Goal: Task Accomplishment & Management: Manage account settings

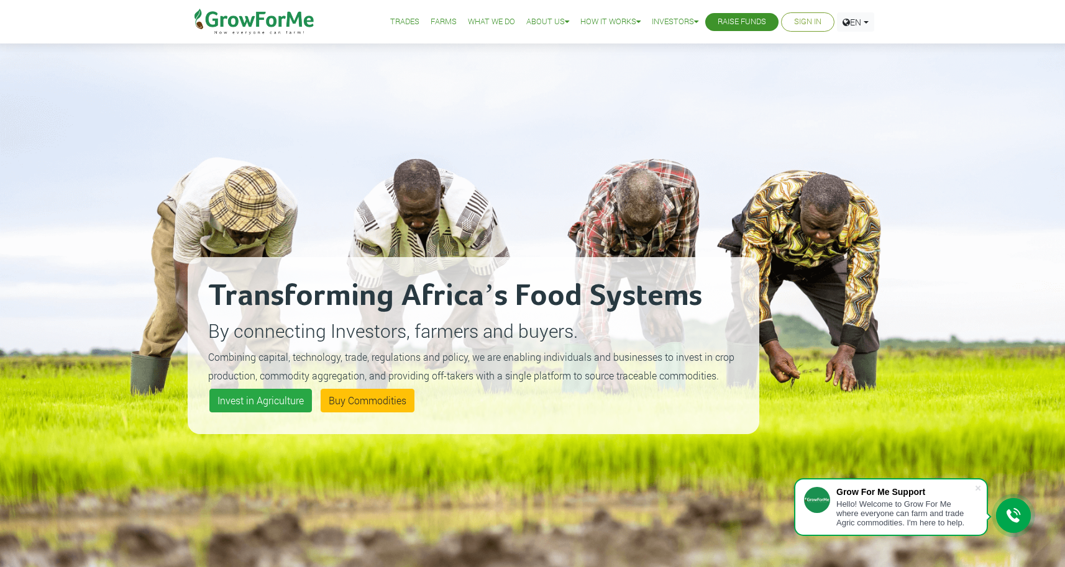
click at [808, 29] on li "Sign In" at bounding box center [807, 21] width 53 height 19
click at [803, 25] on link "Sign In" at bounding box center [807, 22] width 27 height 13
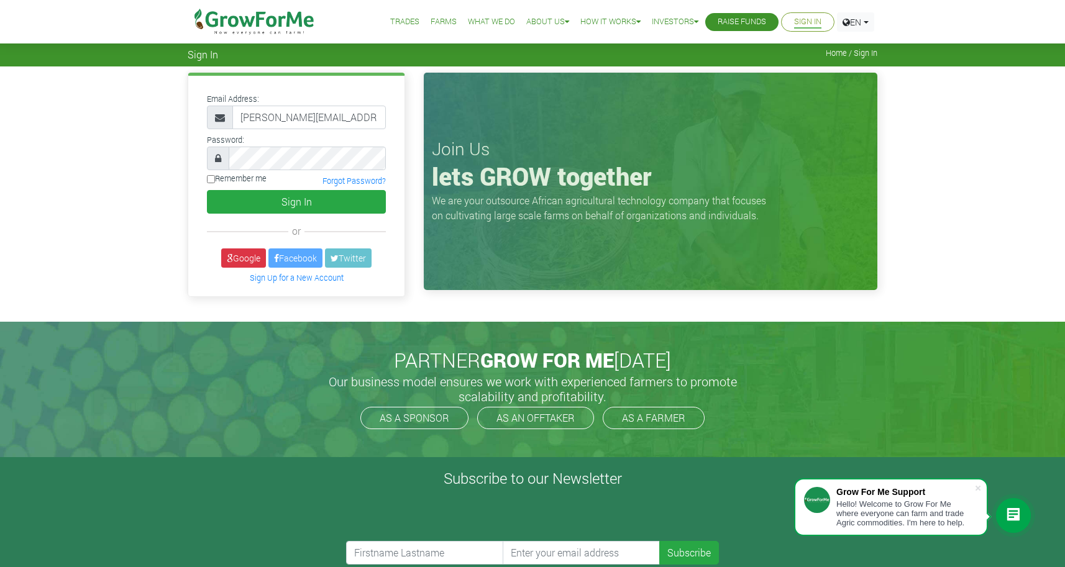
type input "derrick@cleanster.com"
click at [296, 201] on button "Sign In" at bounding box center [296, 202] width 179 height 24
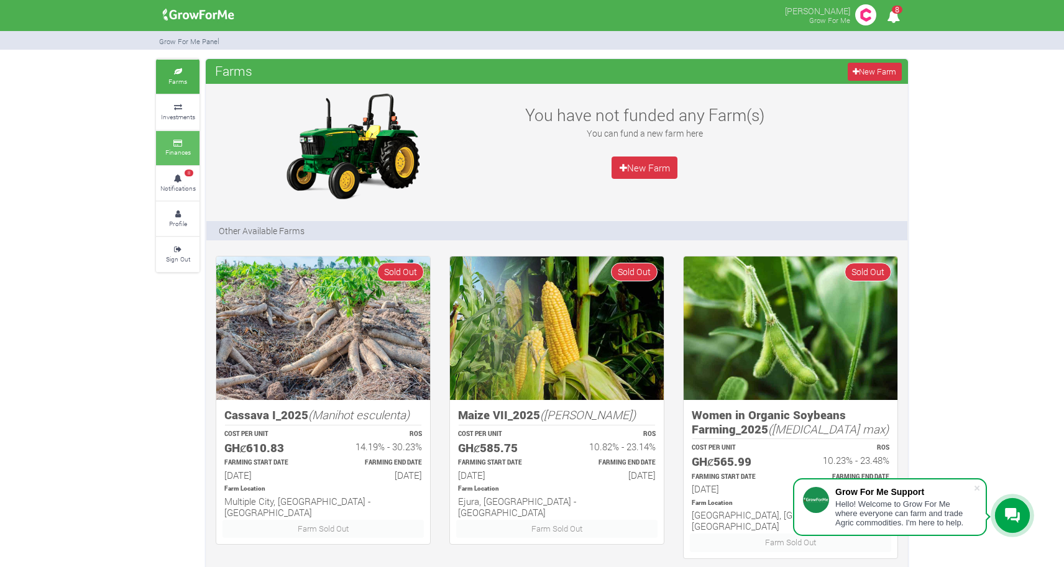
click at [176, 140] on icon at bounding box center [177, 143] width 37 height 6
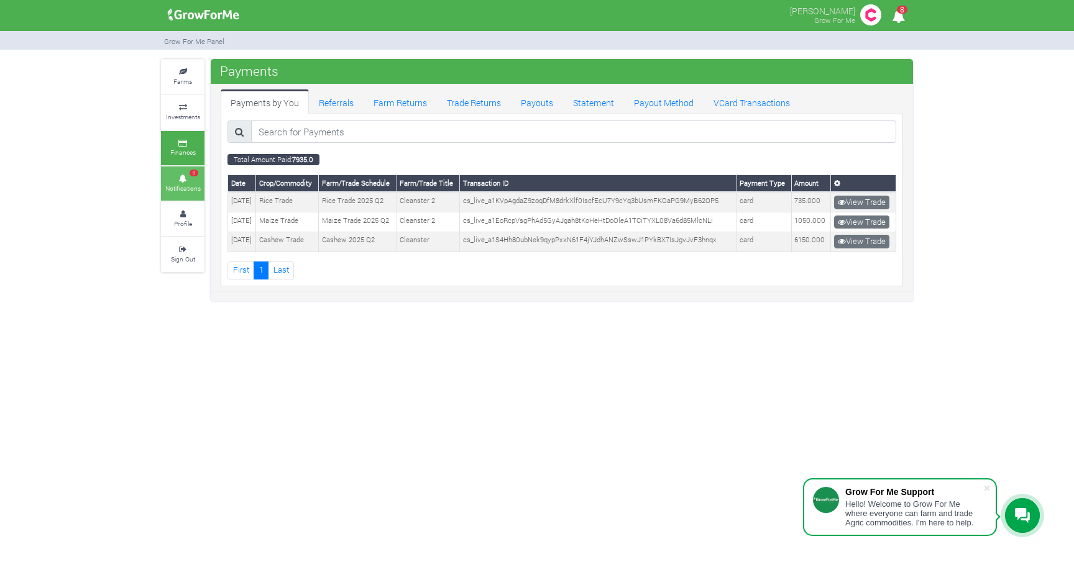
click at [188, 176] on icon at bounding box center [182, 179] width 37 height 6
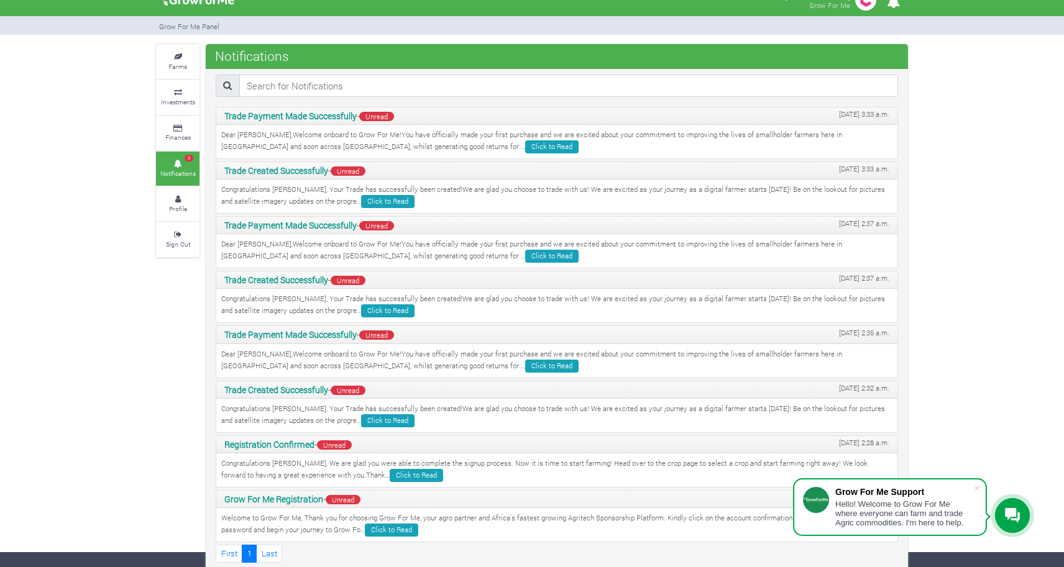
scroll to position [14, 0]
